Goal: Information Seeking & Learning: Understand process/instructions

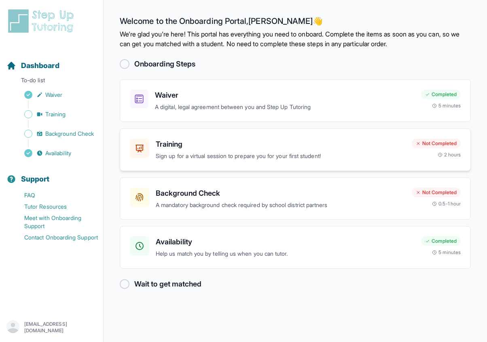
click at [333, 166] on div "Training Sign up for a virtual session to prepare you for your first student! N…" at bounding box center [295, 149] width 351 height 42
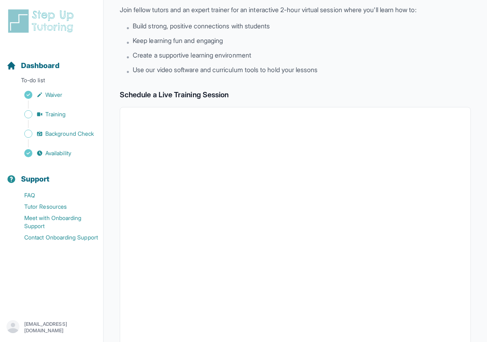
scroll to position [47, 0]
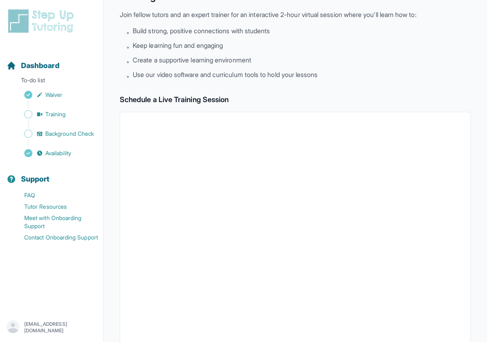
click at [64, 126] on div "Sidebar" at bounding box center [52, 124] width 93 height 8
click at [64, 129] on span "Background Check" at bounding box center [69, 133] width 49 height 8
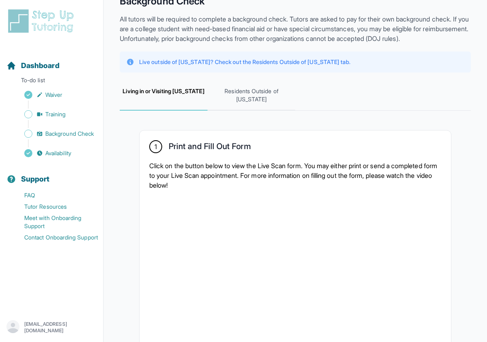
scroll to position [63, 0]
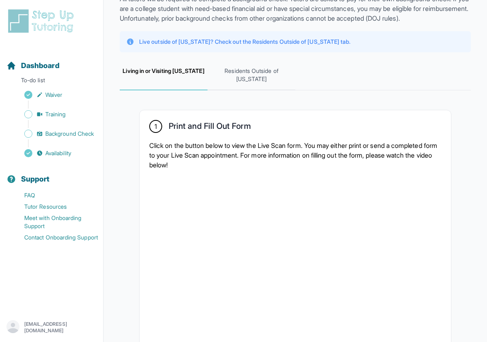
click at [192, 162] on p "Click on the button below to view the Live Scan form. You may either print or s…" at bounding box center [295, 154] width 292 height 29
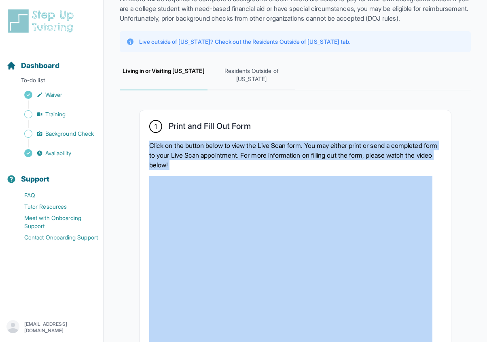
click at [232, 169] on p "Click on the button below to view the Live Scan form. You may either print or s…" at bounding box center [295, 154] width 292 height 29
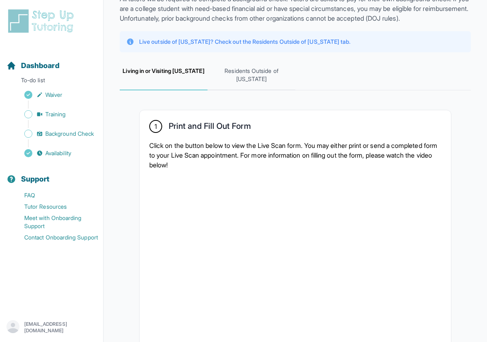
click at [232, 169] on p "Click on the button below to view the Live Scan form. You may either print or s…" at bounding box center [295, 154] width 292 height 29
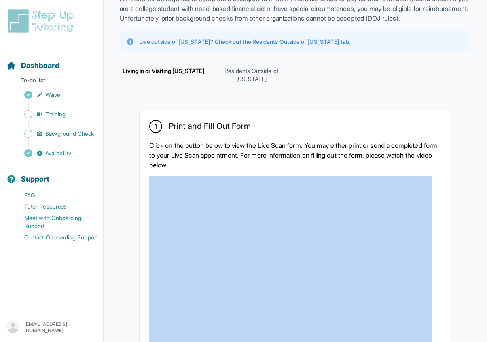
click at [232, 169] on p "Click on the button below to view the Live Scan form. You may either print or s…" at bounding box center [295, 154] width 292 height 29
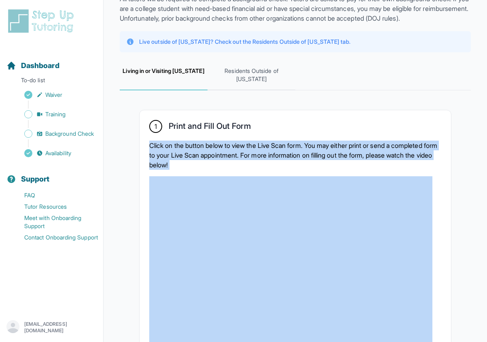
click at [265, 172] on div "1 Print and Fill Out Form Click on the button below to view the Live Scan form.…" at bounding box center [296, 268] width 312 height 316
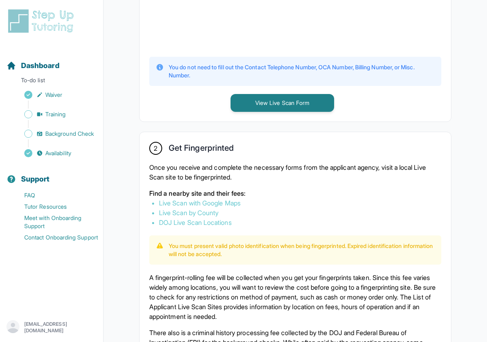
scroll to position [369, 0]
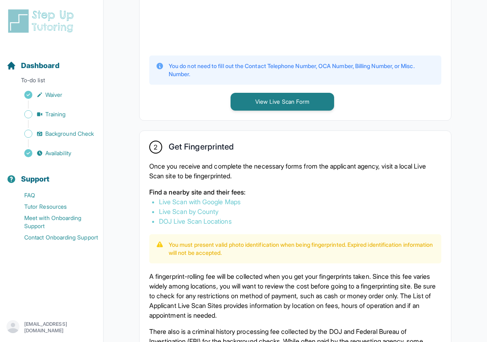
click at [231, 168] on p "Once you receive and complete the necessary forms from the applicant agency, vi…" at bounding box center [295, 170] width 292 height 19
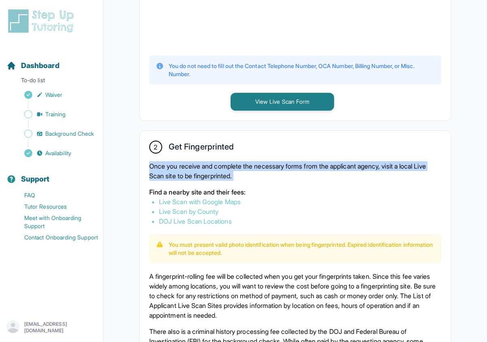
click at [260, 180] on p "Once you receive and complete the necessary forms from the applicant agency, vi…" at bounding box center [295, 170] width 292 height 19
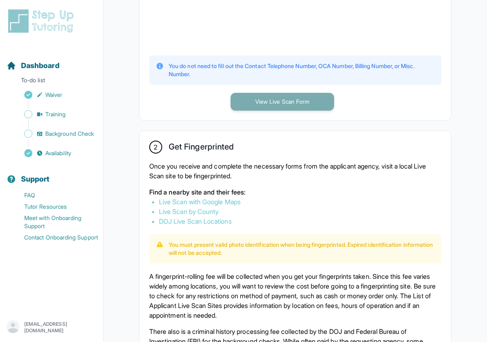
click at [270, 102] on button "View Live Scan Form" at bounding box center [283, 102] width 104 height 18
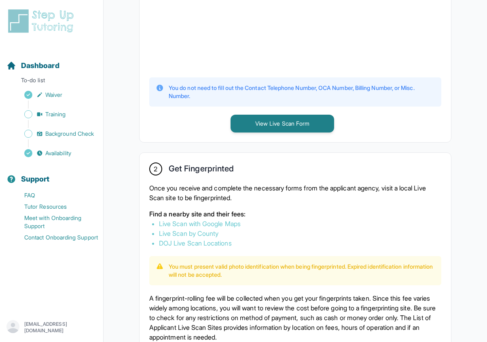
scroll to position [344, 0]
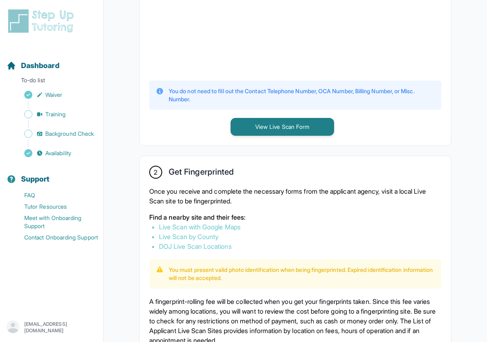
click at [229, 189] on p "Once you receive and complete the necessary forms from the applicant agency, vi…" at bounding box center [295, 195] width 292 height 19
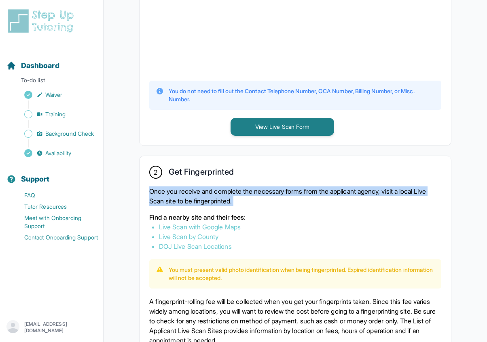
click at [242, 196] on p "Once you receive and complete the necessary forms from the applicant agency, vi…" at bounding box center [295, 195] width 292 height 19
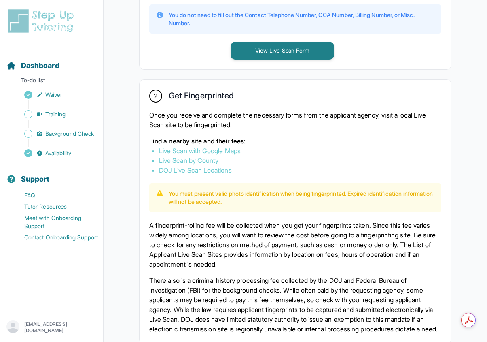
scroll to position [474, 0]
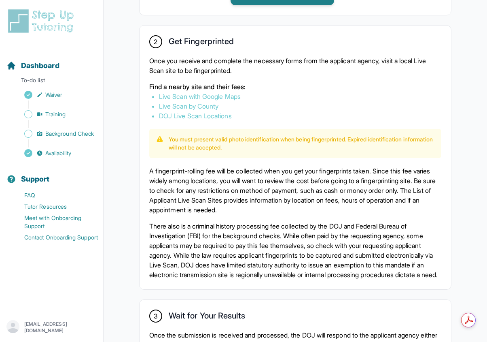
click at [215, 205] on p "A fingerprint-rolling fee will be collected when you get your fingerprints take…" at bounding box center [295, 190] width 292 height 49
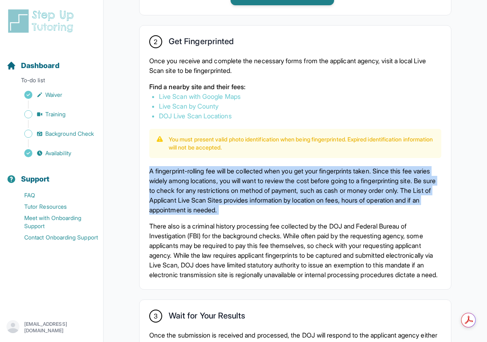
click at [218, 251] on p "There also is a criminal history processing fee collected by the DOJ and Federa…" at bounding box center [295, 250] width 292 height 58
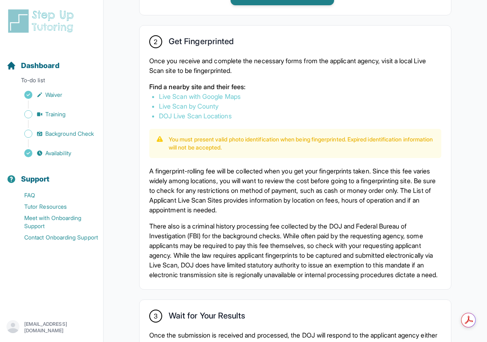
click at [218, 251] on p "There also is a criminal history processing fee collected by the DOJ and Federa…" at bounding box center [295, 250] width 292 height 58
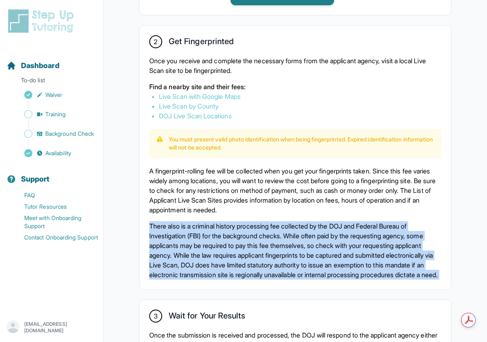
click at [231, 253] on p "There also is a criminal history processing fee collected by the DOJ and Federa…" at bounding box center [295, 250] width 292 height 58
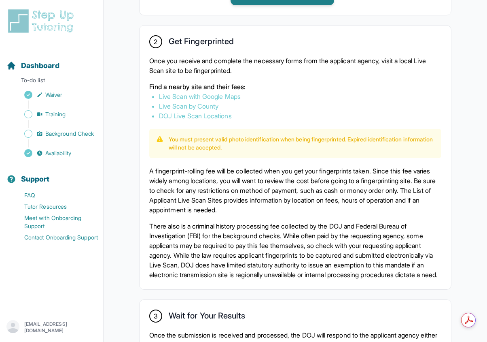
click at [215, 205] on p "A fingerprint-rolling fee will be collected when you get your fingerprints take…" at bounding box center [295, 190] width 292 height 49
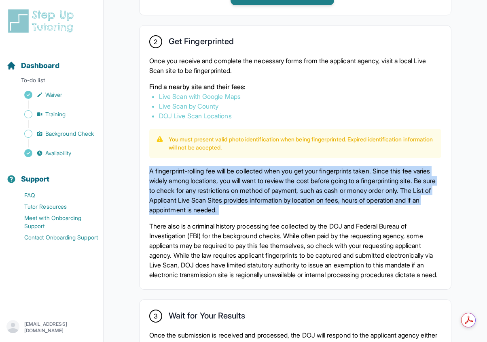
click at [220, 250] on p "There also is a criminal history processing fee collected by the DOJ and Federa…" at bounding box center [295, 250] width 292 height 58
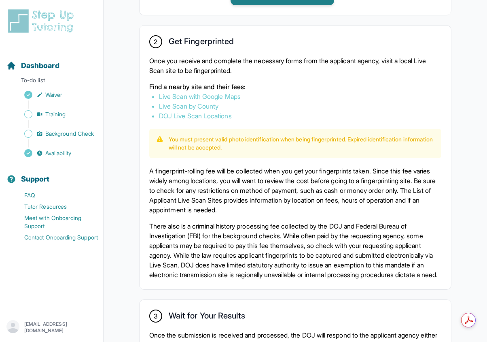
click at [220, 250] on p "There also is a criminal history processing fee collected by the DOJ and Federa…" at bounding box center [295, 250] width 292 height 58
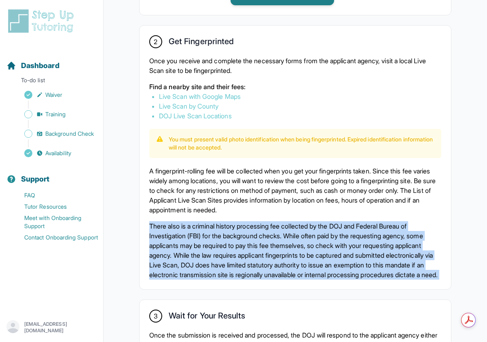
click at [212, 238] on p "There also is a criminal history processing fee collected by the DOJ and Federa…" at bounding box center [295, 250] width 292 height 58
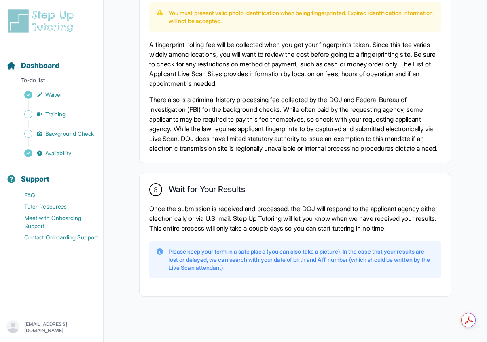
scroll to position [624, 0]
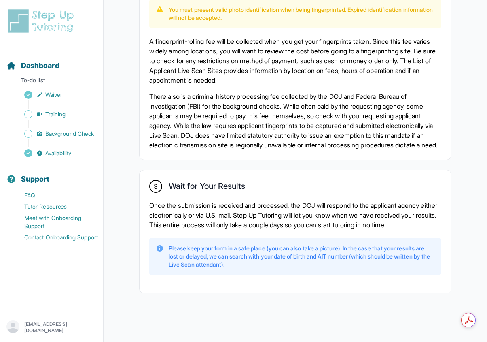
click at [210, 205] on p "Once the submission is received and processed, the DOJ will respond to the appl…" at bounding box center [295, 214] width 292 height 29
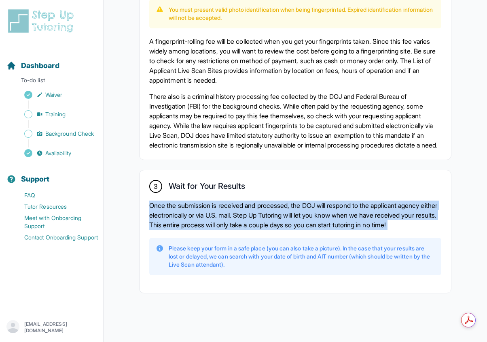
click at [227, 221] on p "Once the submission is received and processed, the DOJ will respond to the appl…" at bounding box center [295, 214] width 292 height 29
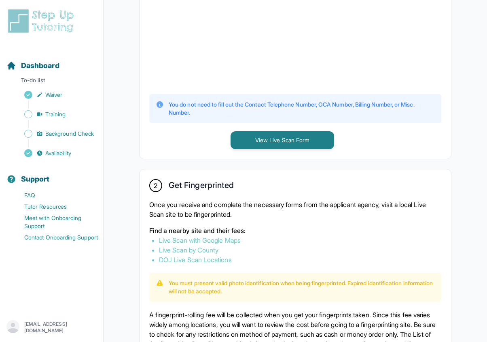
scroll to position [0, 0]
click at [183, 239] on link "Live Scan with Google Maps" at bounding box center [200, 240] width 82 height 8
click at [209, 250] on link "Live Scan by County" at bounding box center [188, 250] width 59 height 8
click at [190, 256] on link "DOJ Live Scan Locations" at bounding box center [195, 259] width 73 height 8
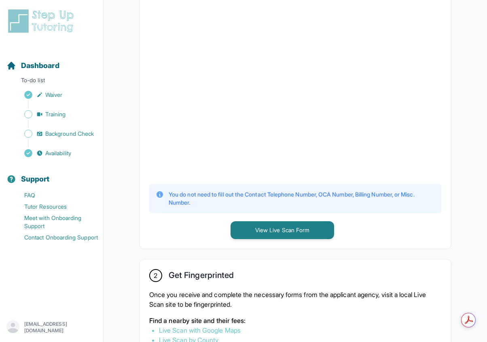
scroll to position [138, 0]
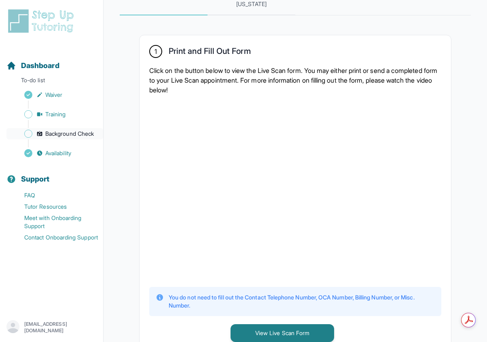
click at [61, 131] on span "Background Check" at bounding box center [69, 133] width 49 height 8
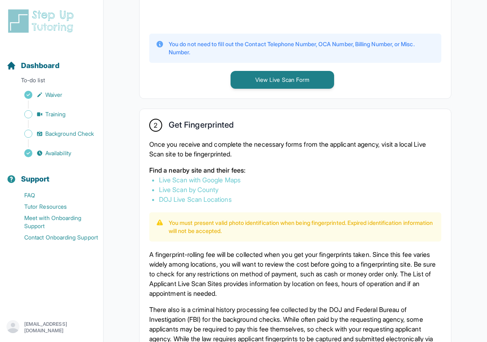
scroll to position [391, 0]
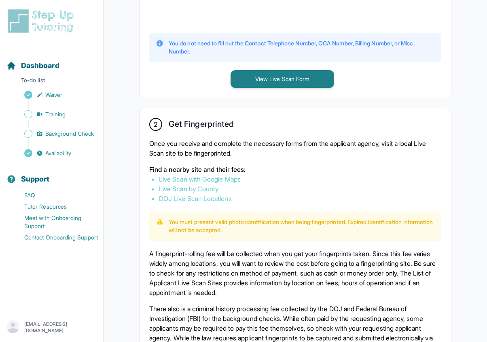
click at [181, 153] on p "Once you receive and complete the necessary forms from the applicant agency, vi…" at bounding box center [295, 147] width 292 height 19
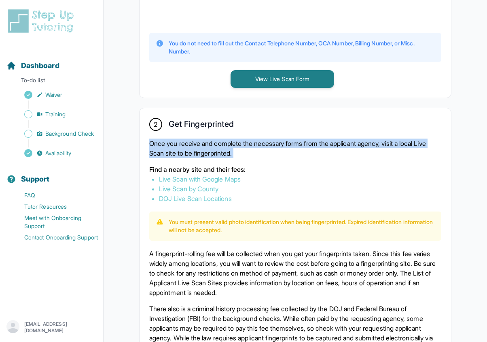
click at [146, 151] on div "2 Get Fingerprinted Once you receive and complete the necessary forms from the …" at bounding box center [296, 239] width 312 height 263
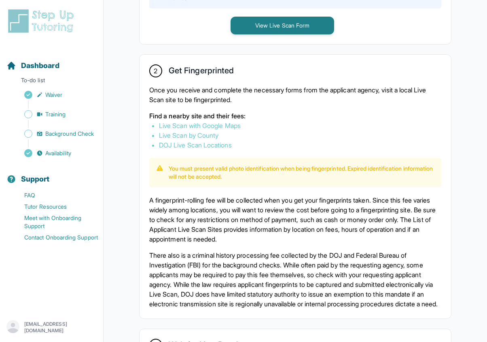
scroll to position [459, 0]
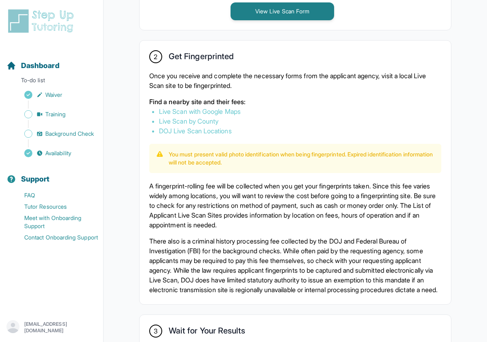
click at [179, 213] on p "A fingerprint-rolling fee will be collected when you get your fingerprints take…" at bounding box center [295, 205] width 292 height 49
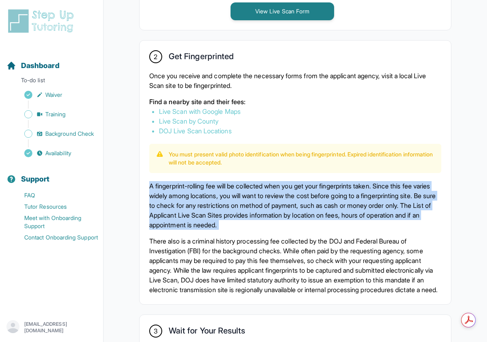
click at [151, 204] on p "A fingerprint-rolling fee will be collected when you get your fingerprints take…" at bounding box center [295, 205] width 292 height 49
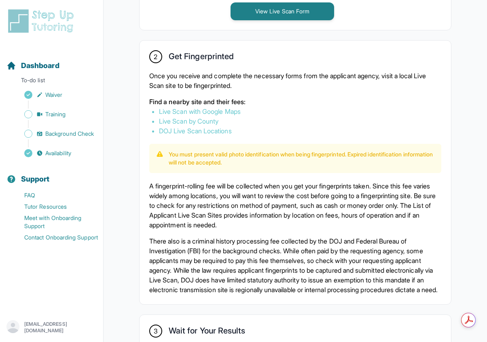
click at [200, 257] on p "There also is a criminal history processing fee collected by the DOJ and Federa…" at bounding box center [295, 265] width 292 height 58
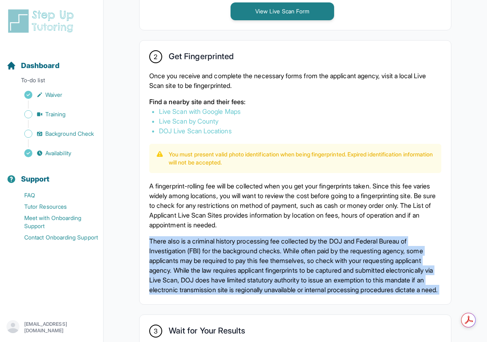
click at [230, 258] on p "There also is a criminal history processing fee collected by the DOJ and Federa…" at bounding box center [295, 265] width 292 height 58
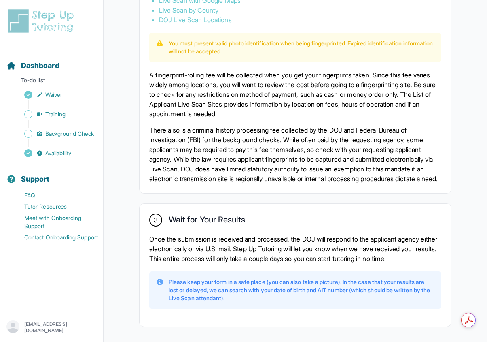
scroll to position [584, 0]
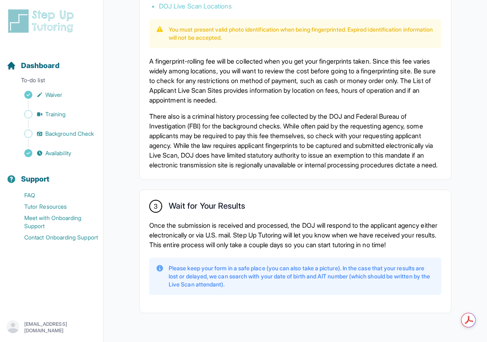
click at [230, 249] on p "Once the submission is received and processed, the DOJ will respond to the appl…" at bounding box center [295, 234] width 292 height 29
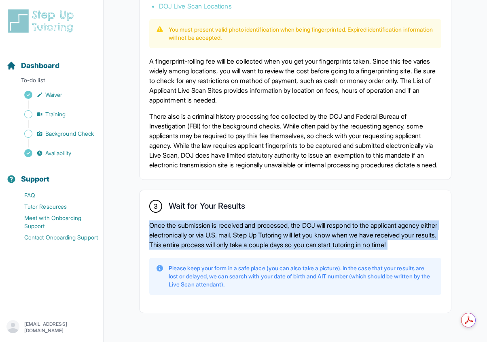
click at [230, 249] on p "Once the submission is received and processed, the DOJ will respond to the appl…" at bounding box center [295, 234] width 292 height 29
click at [238, 249] on p "Once the submission is received and processed, the DOJ will respond to the appl…" at bounding box center [295, 234] width 292 height 29
